Goal: Task Accomplishment & Management: Manage account settings

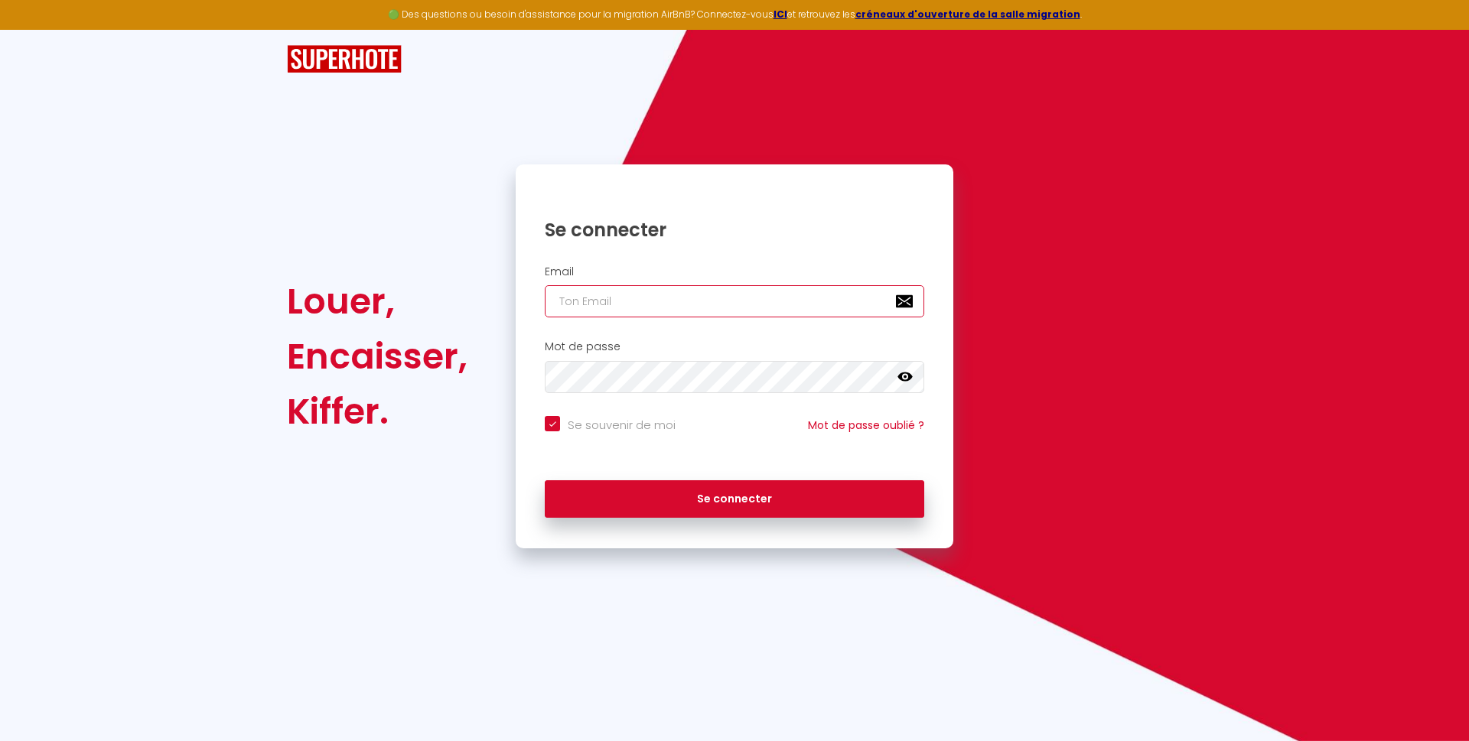
type input "[EMAIL_ADDRESS][DOMAIN_NAME]"
click at [756, 521] on div "Se connecter" at bounding box center [735, 499] width 438 height 69
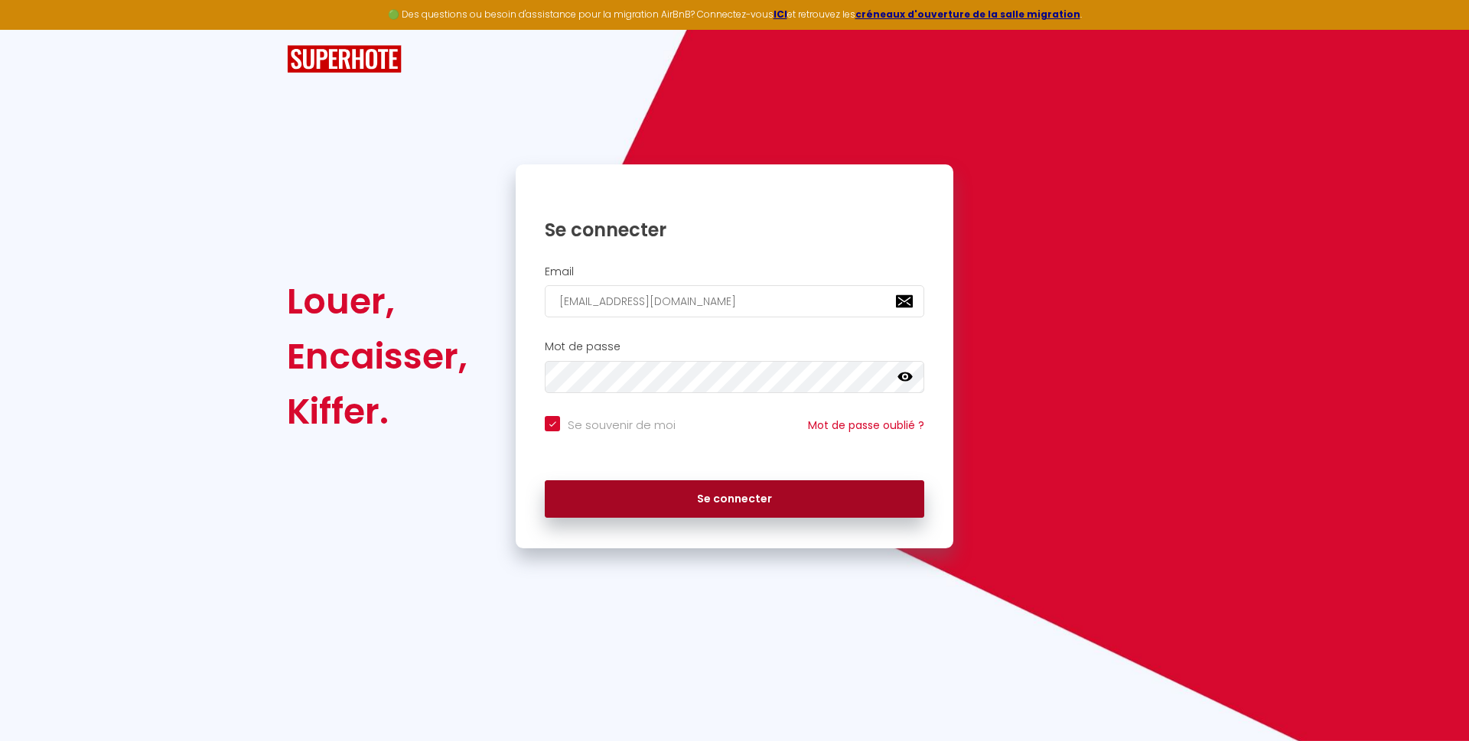
click at [728, 499] on button "Se connecter" at bounding box center [734, 499] width 379 height 38
checkbox input "true"
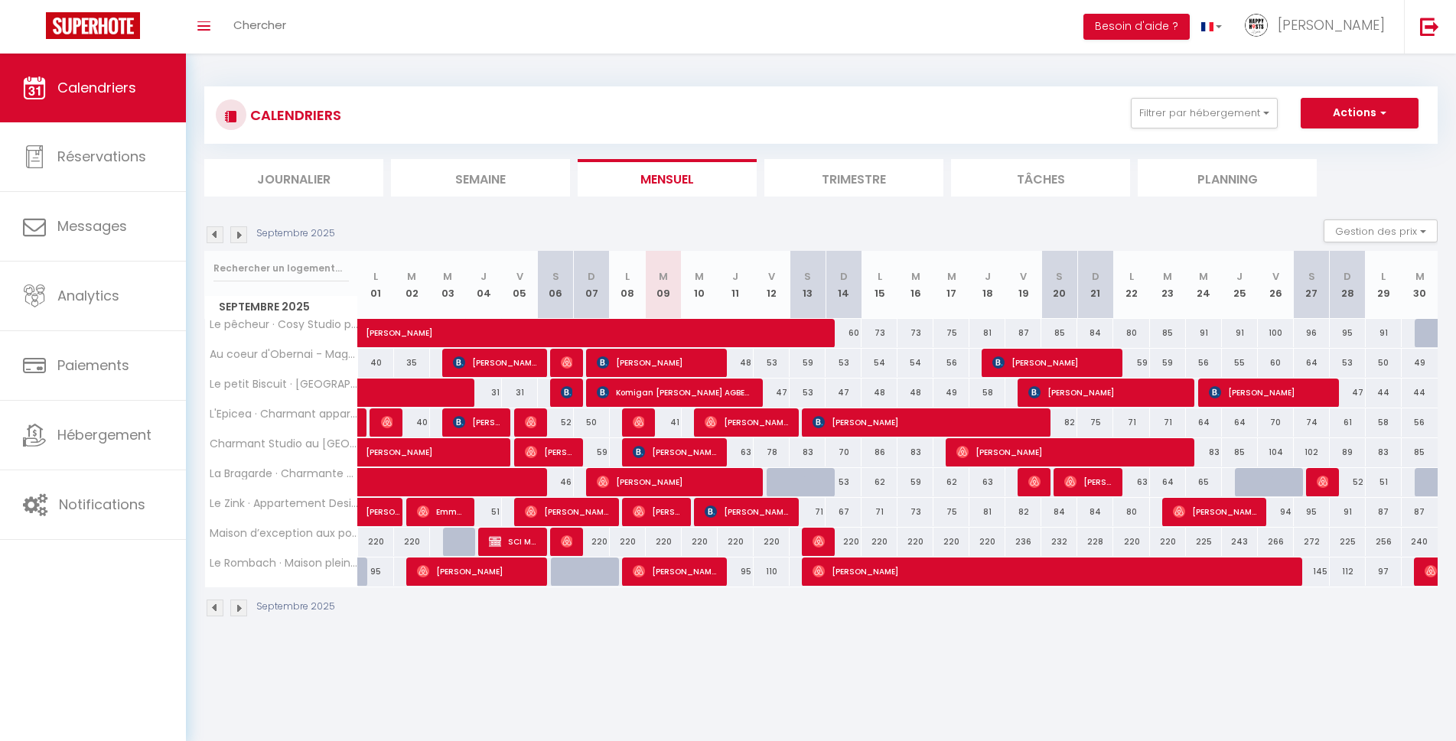
click at [233, 613] on img at bounding box center [238, 608] width 17 height 17
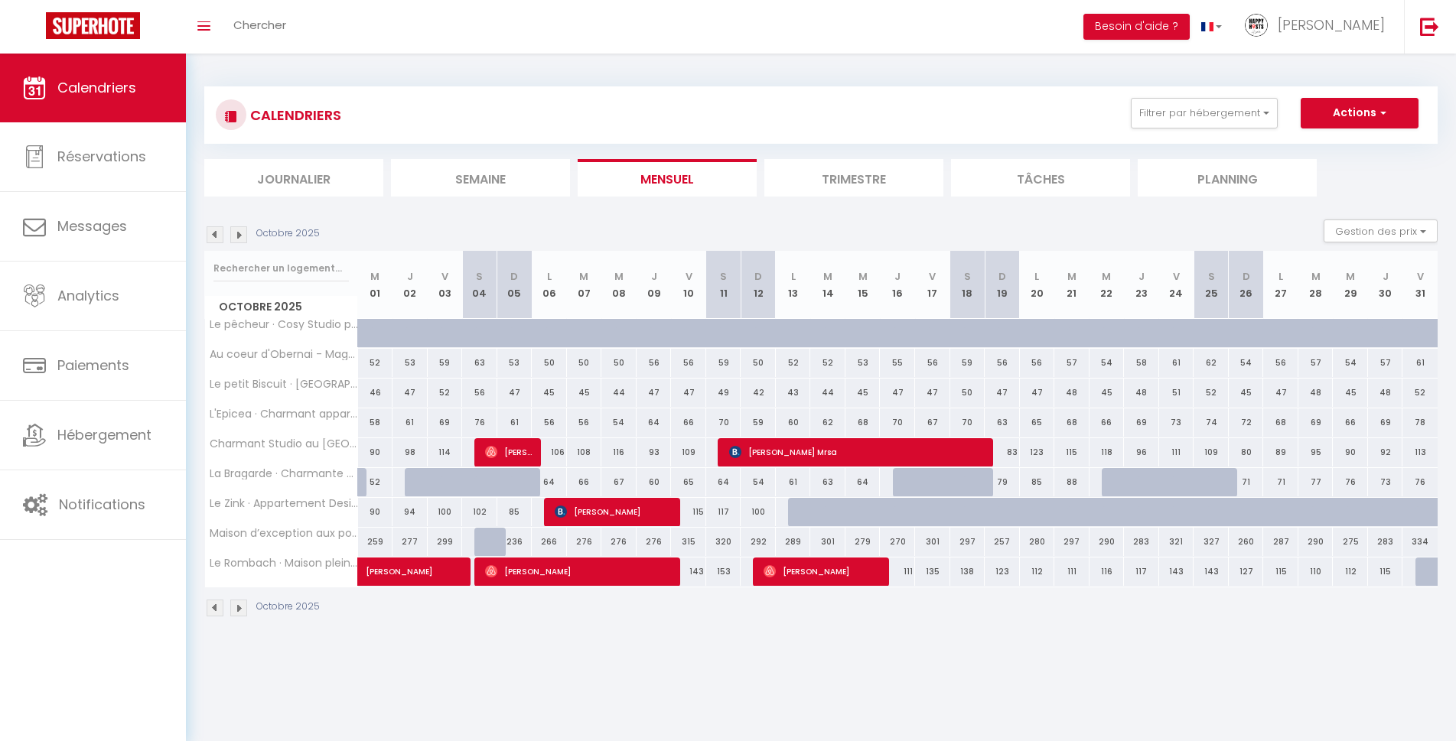
click at [215, 233] on img at bounding box center [215, 234] width 17 height 17
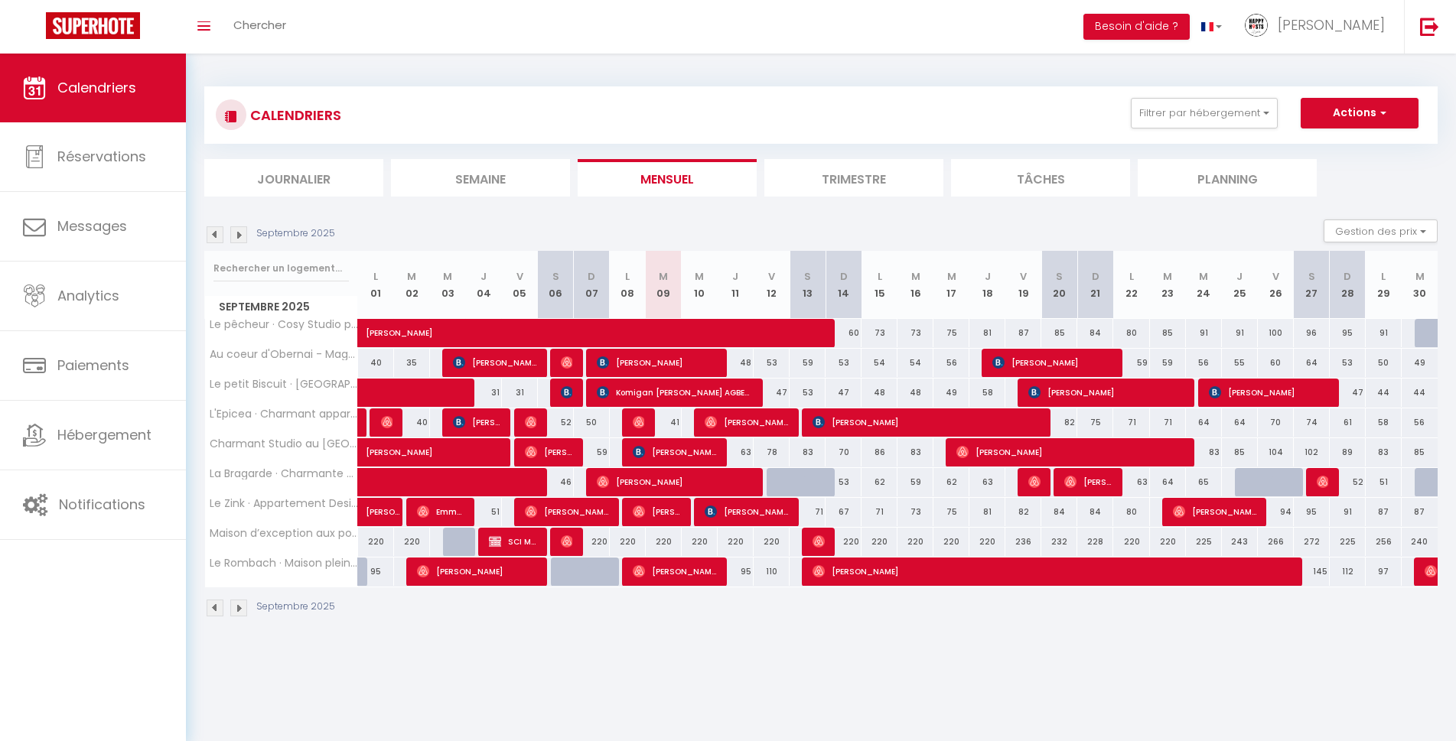
click at [210, 235] on img at bounding box center [215, 234] width 17 height 17
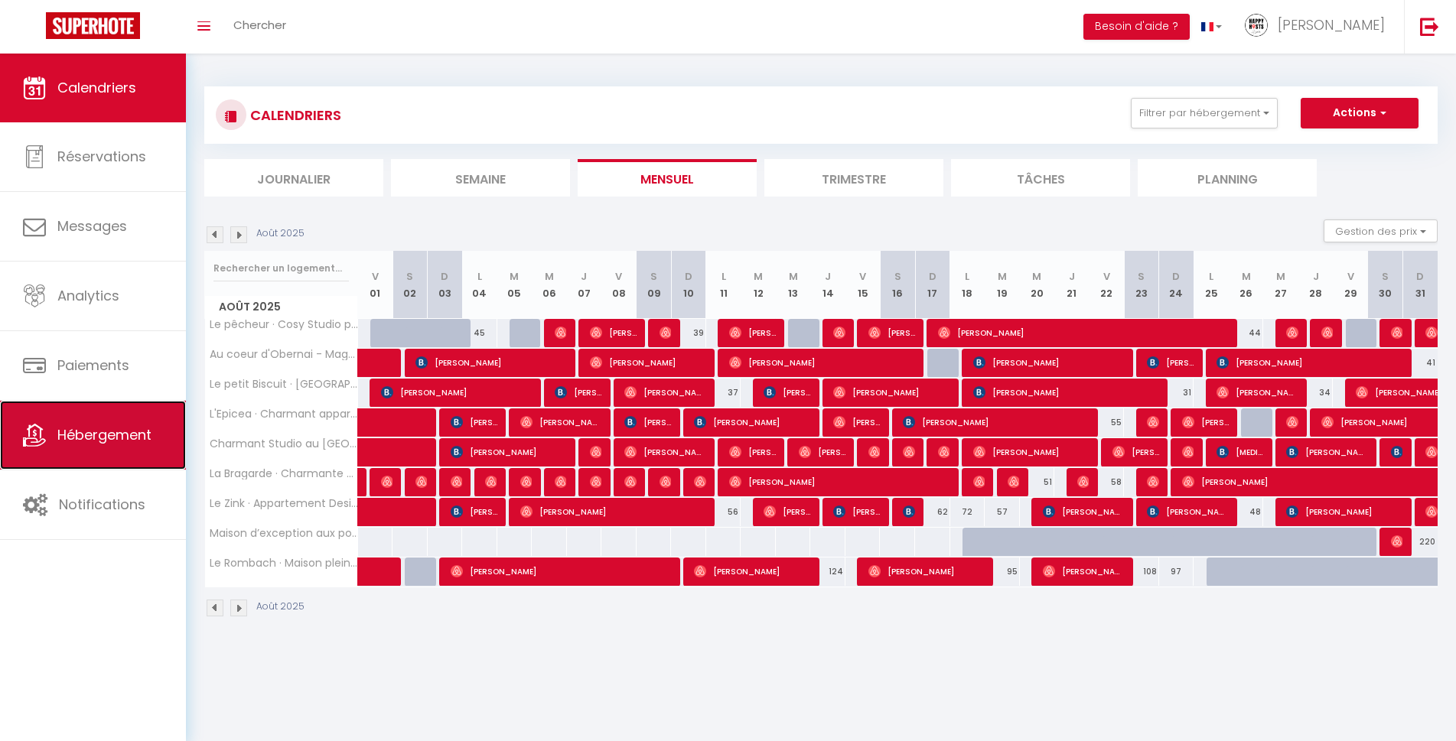
click at [105, 439] on span "Hébergement" at bounding box center [104, 434] width 94 height 19
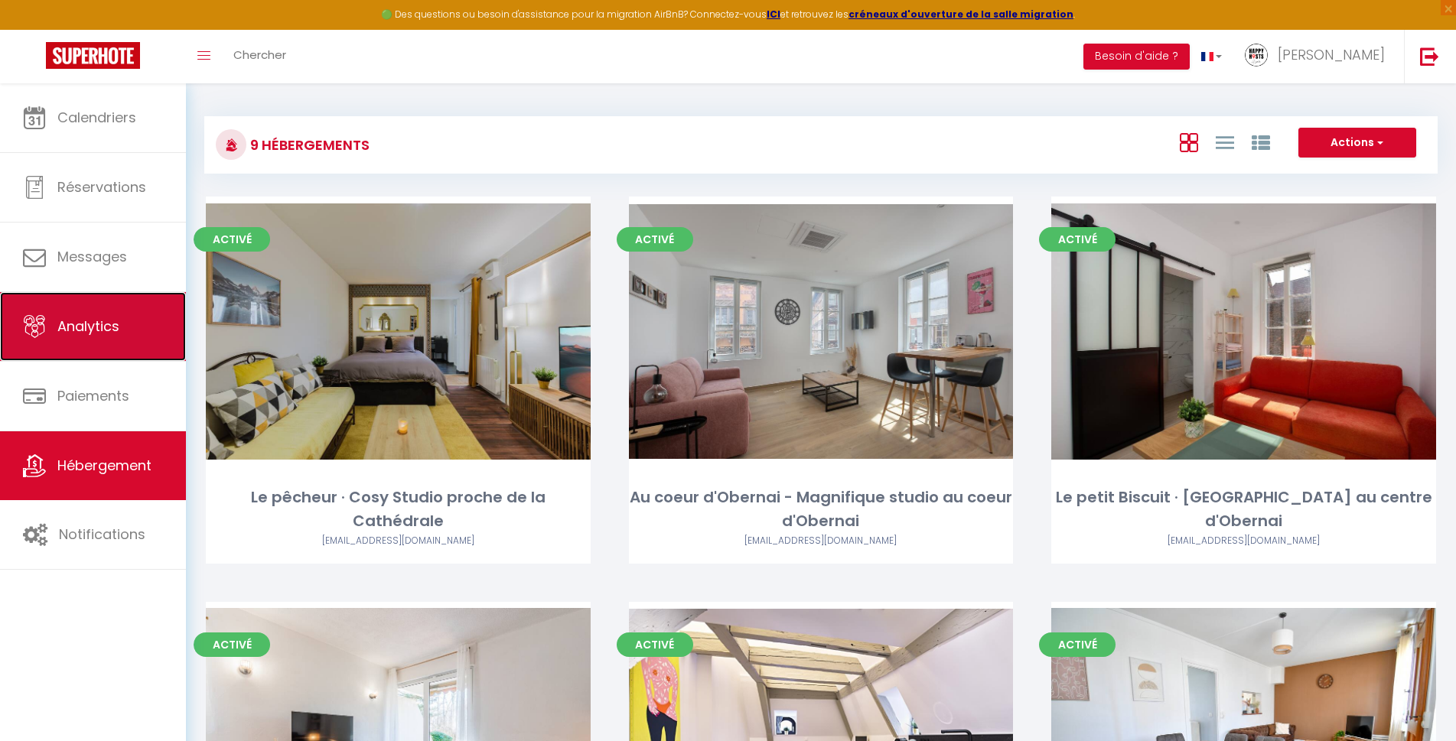
click at [101, 342] on link "Analytics" at bounding box center [93, 326] width 186 height 69
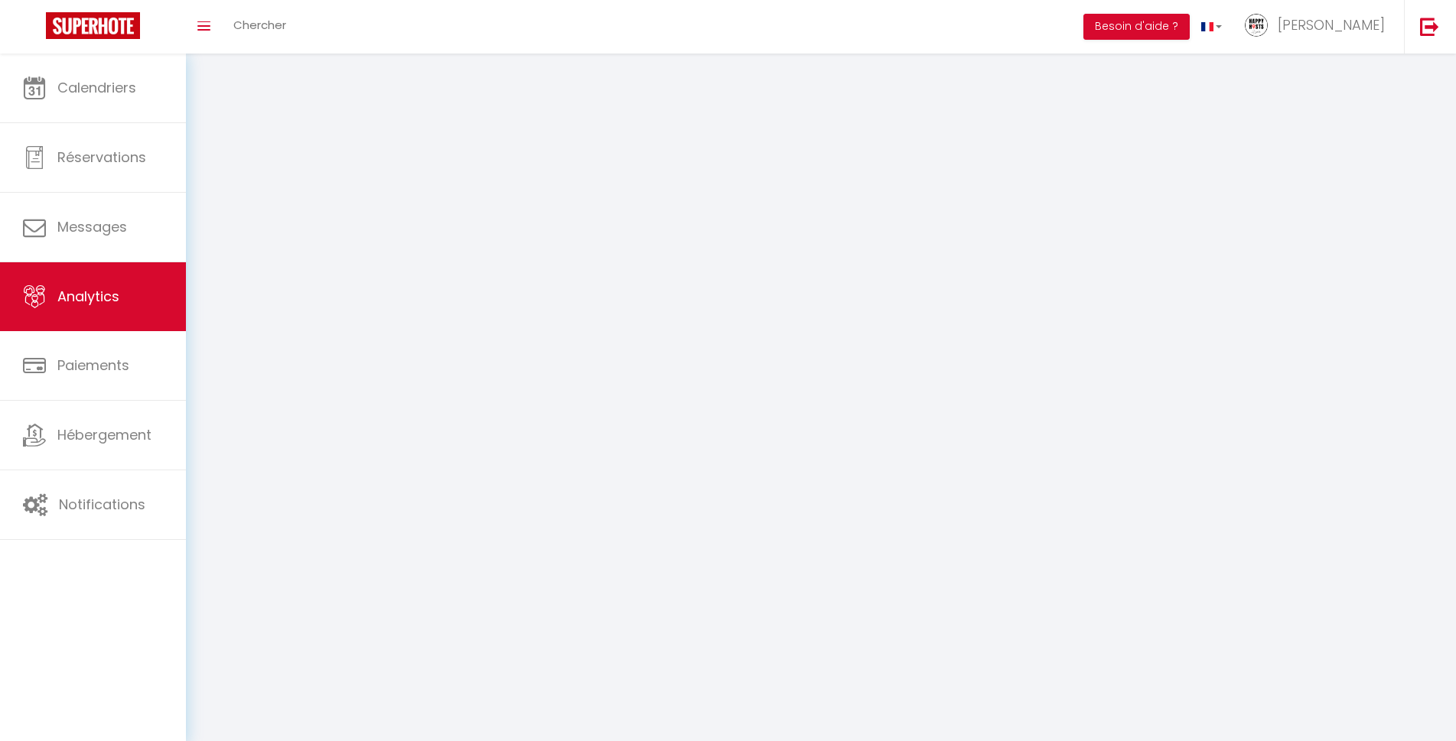
select select "2025"
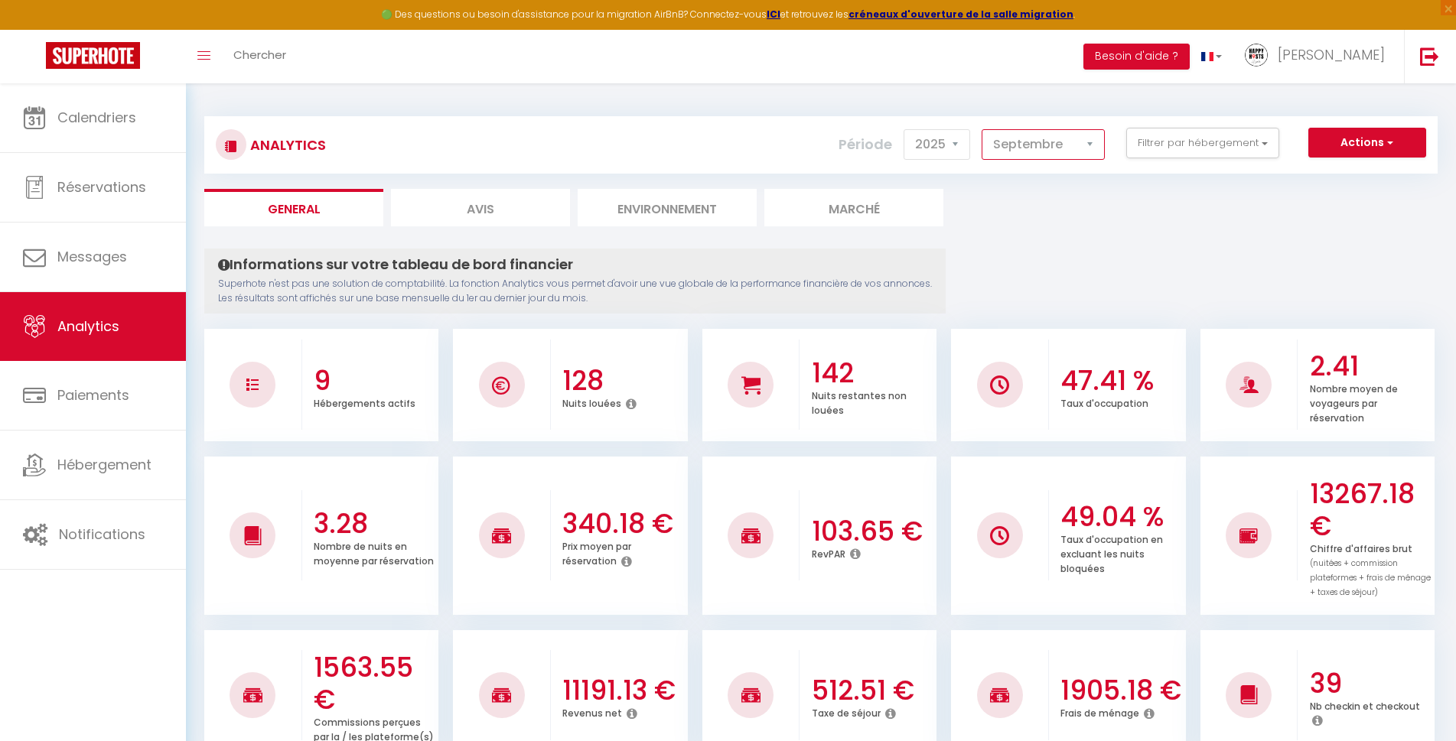
click at [1082, 148] on select "Janvier Février Mars Avril Mai Juin Juillet Août Septembre Octobre Novembre Déc…" at bounding box center [1042, 144] width 123 height 31
click at [982, 129] on select "Janvier Février Mars Avril Mai Juin Juillet Août Septembre Octobre Novembre Déc…" at bounding box center [1042, 144] width 123 height 31
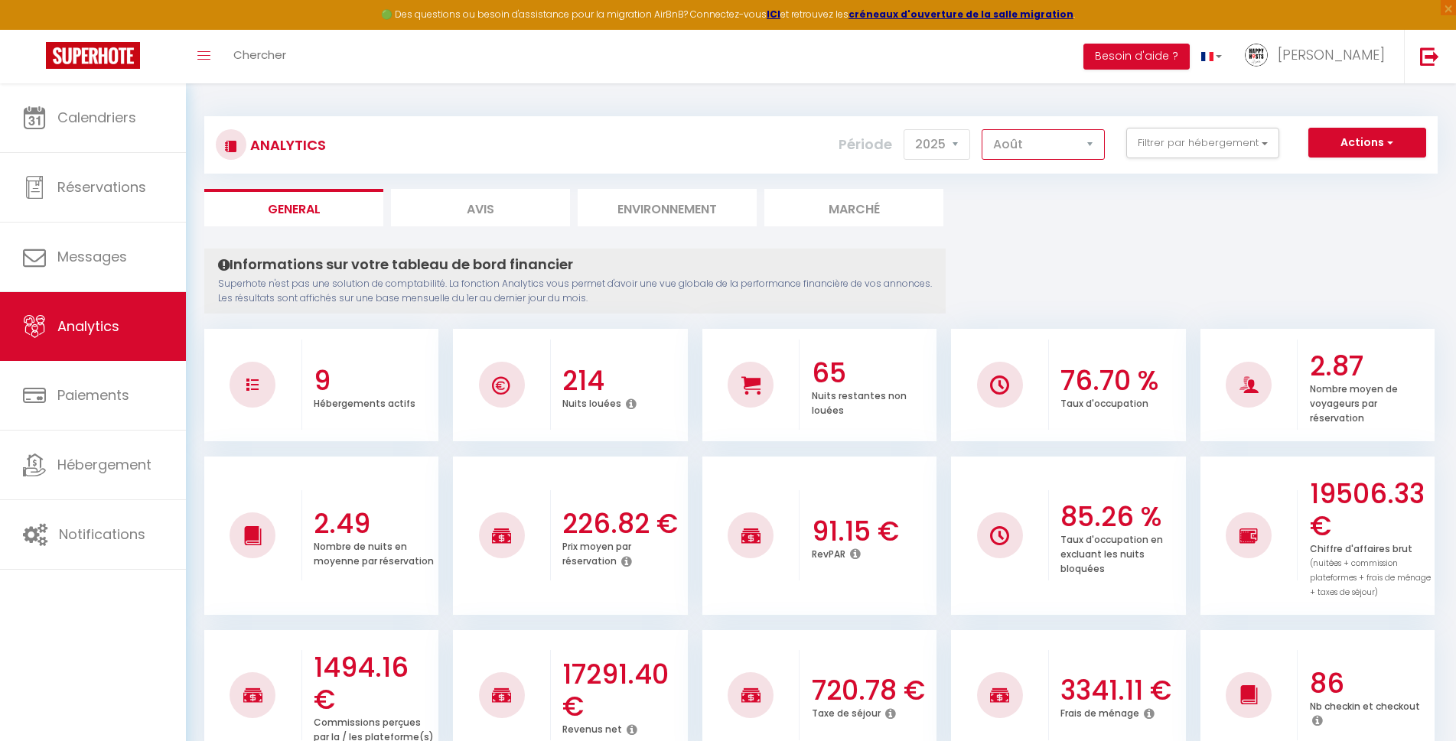
click at [1069, 145] on select "Janvier Février Mars Avril Mai Juin Juillet Août Septembre Octobre Novembre Déc…" at bounding box center [1042, 144] width 123 height 31
select select "9"
click at [982, 129] on select "Janvier Février Mars Avril Mai Juin Juillet Août Septembre Octobre Novembre Déc…" at bounding box center [1042, 144] width 123 height 31
